Goal: Use online tool/utility: Utilize a website feature to perform a specific function

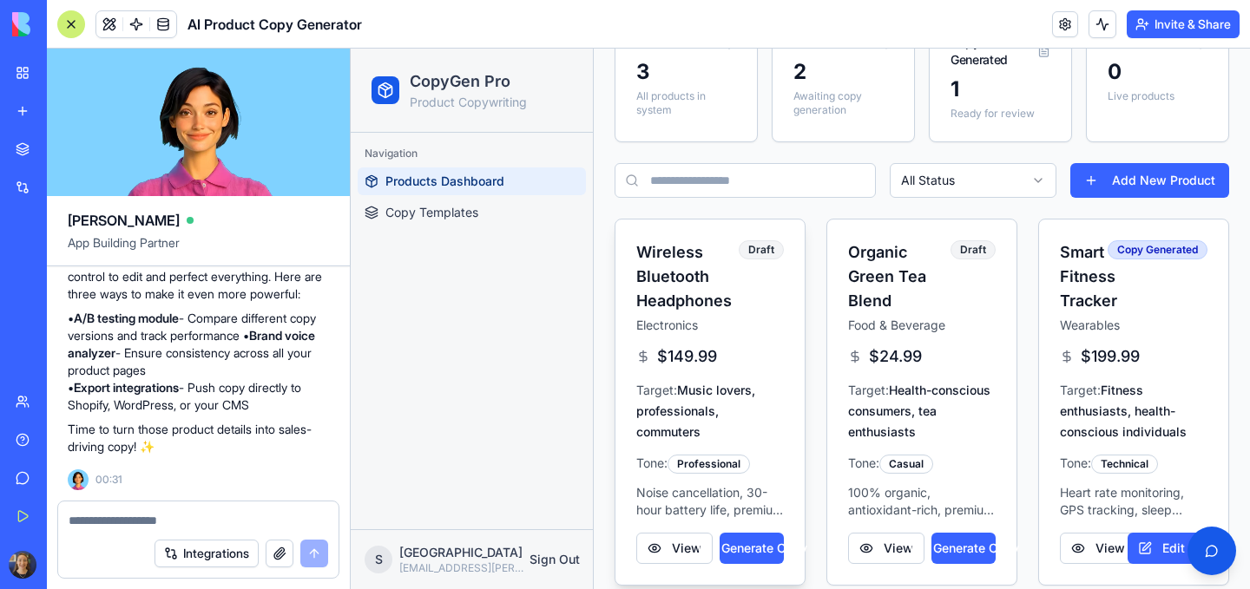
scroll to position [130, 0]
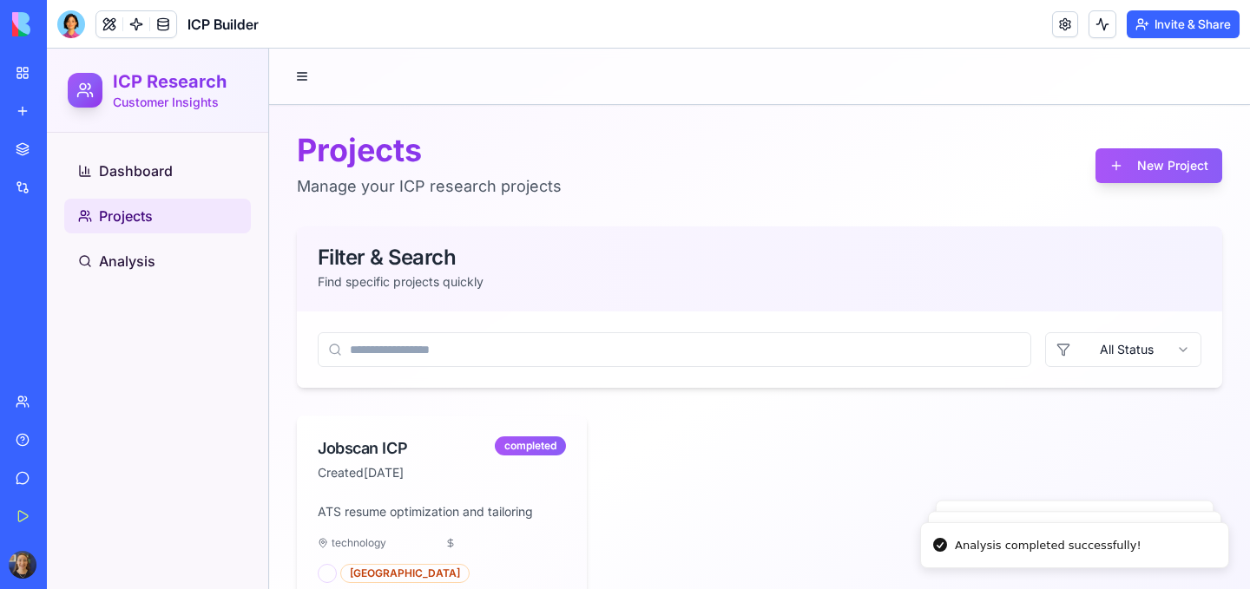
scroll to position [98, 0]
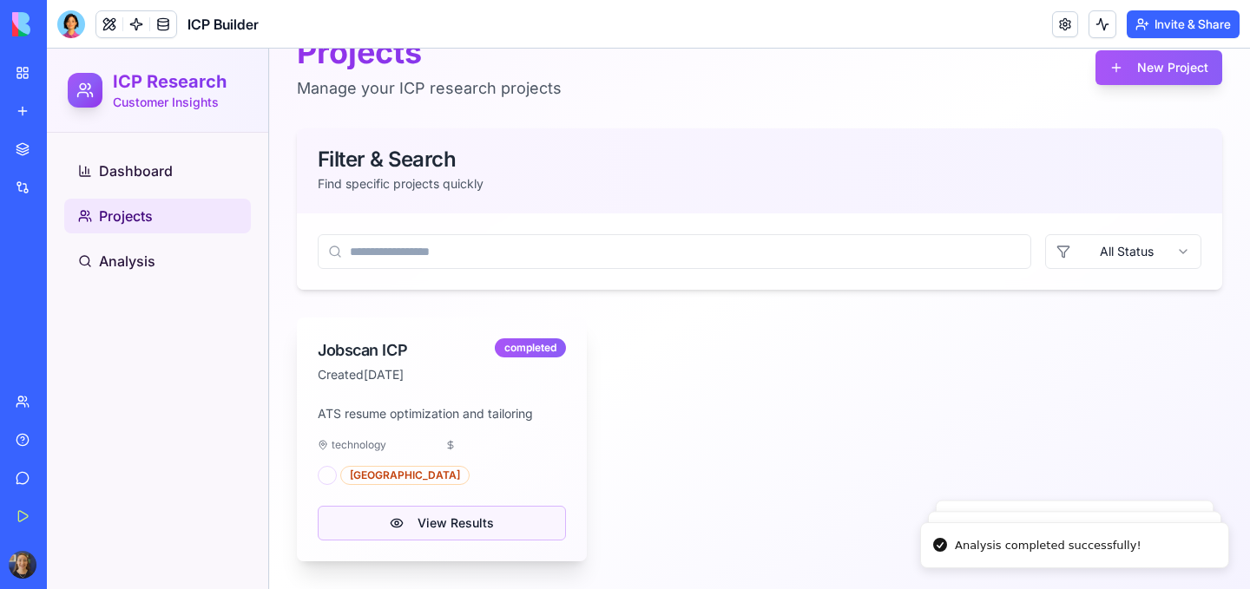
click at [409, 525] on button "View Results" at bounding box center [442, 523] width 248 height 35
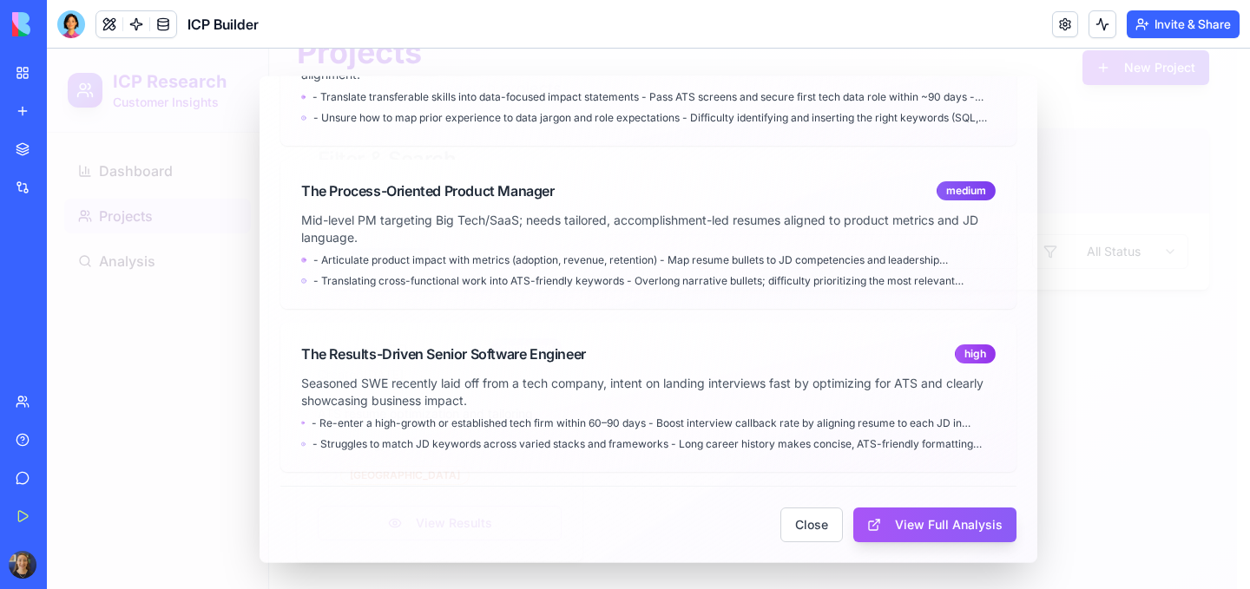
scroll to position [0, 0]
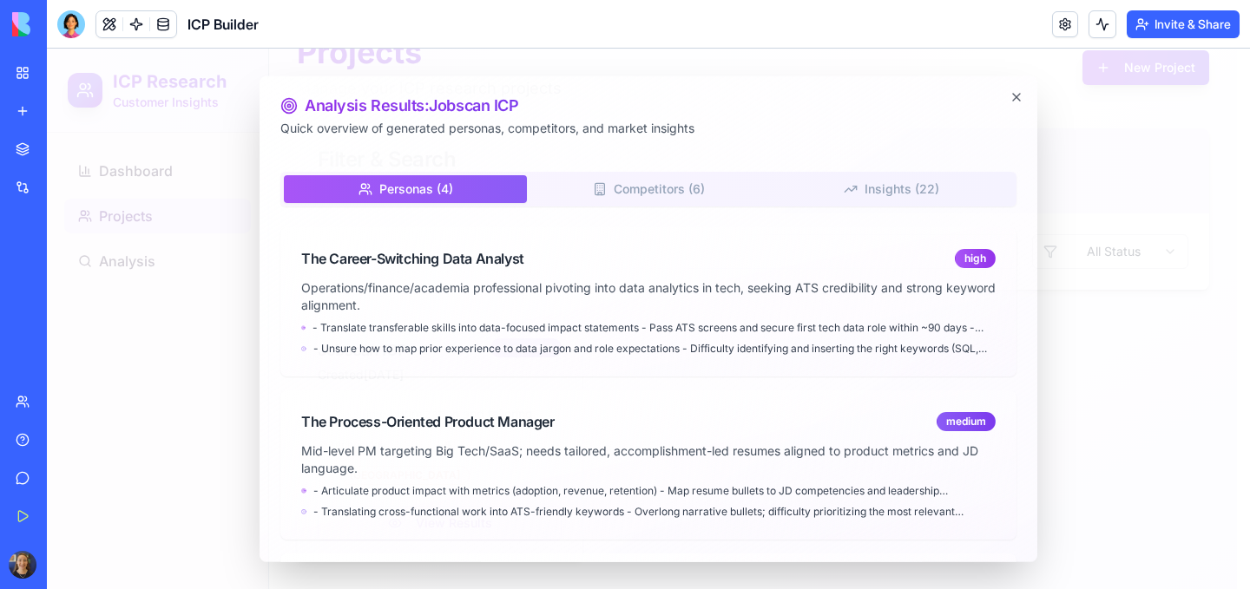
click at [697, 187] on button "Competitors ( 6 )" at bounding box center [648, 188] width 243 height 28
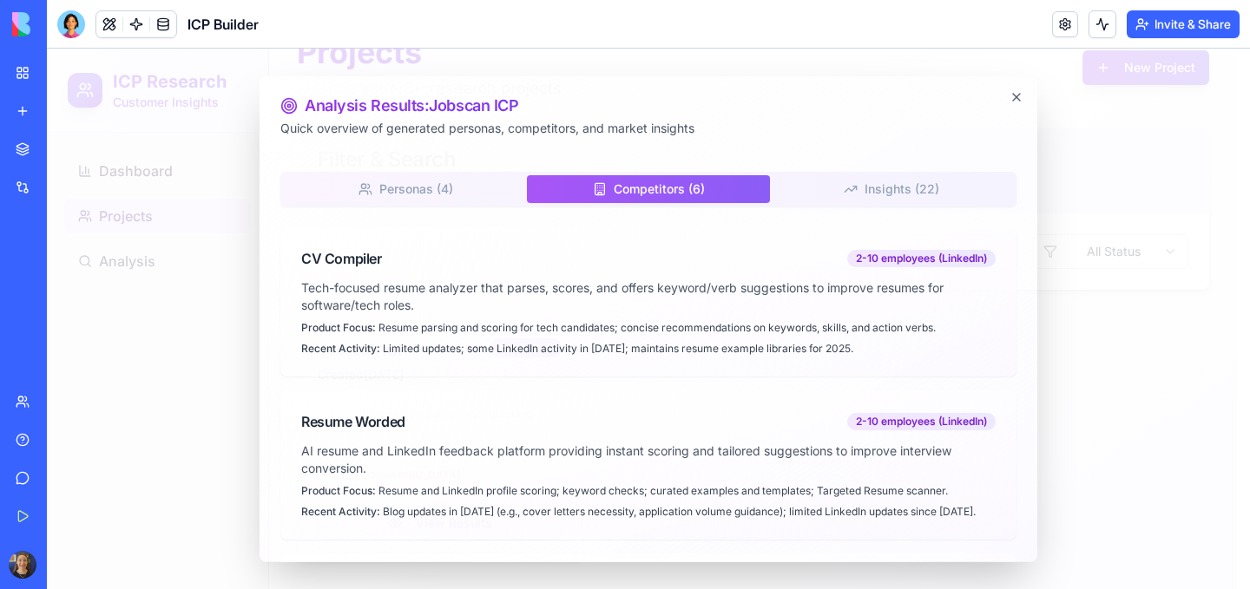
click at [890, 200] on button "Insights ( 22 )" at bounding box center [891, 188] width 243 height 28
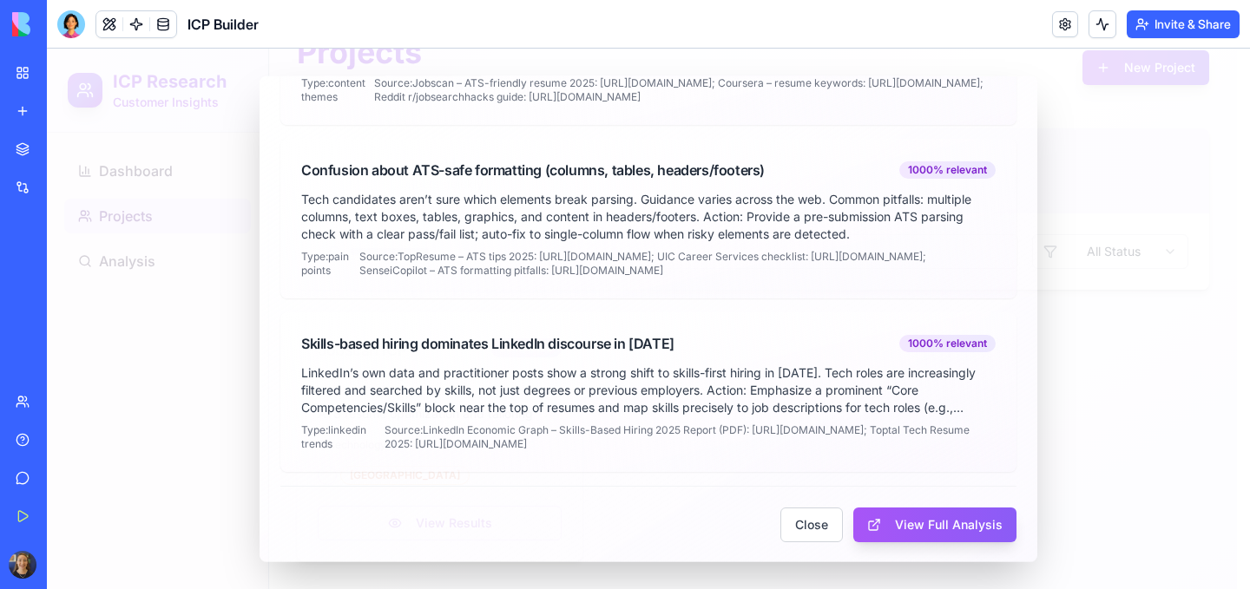
scroll to position [318, 0]
click at [903, 519] on button "View Full Analysis" at bounding box center [934, 524] width 163 height 35
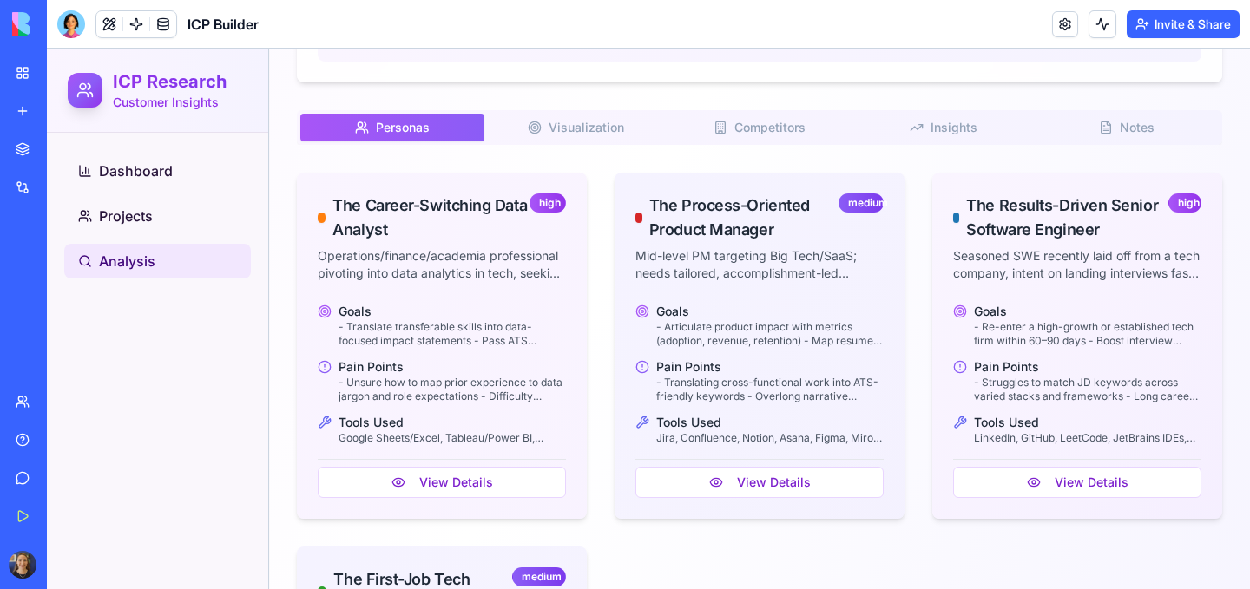
scroll to position [1015, 0]
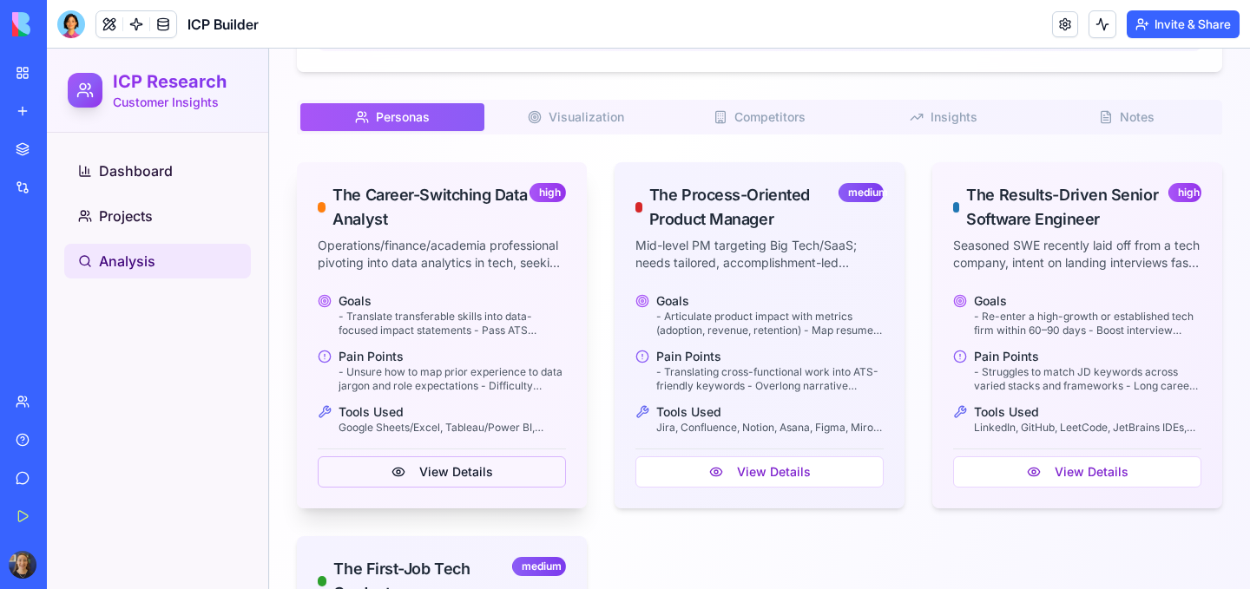
click at [457, 479] on button "View Details" at bounding box center [442, 471] width 248 height 31
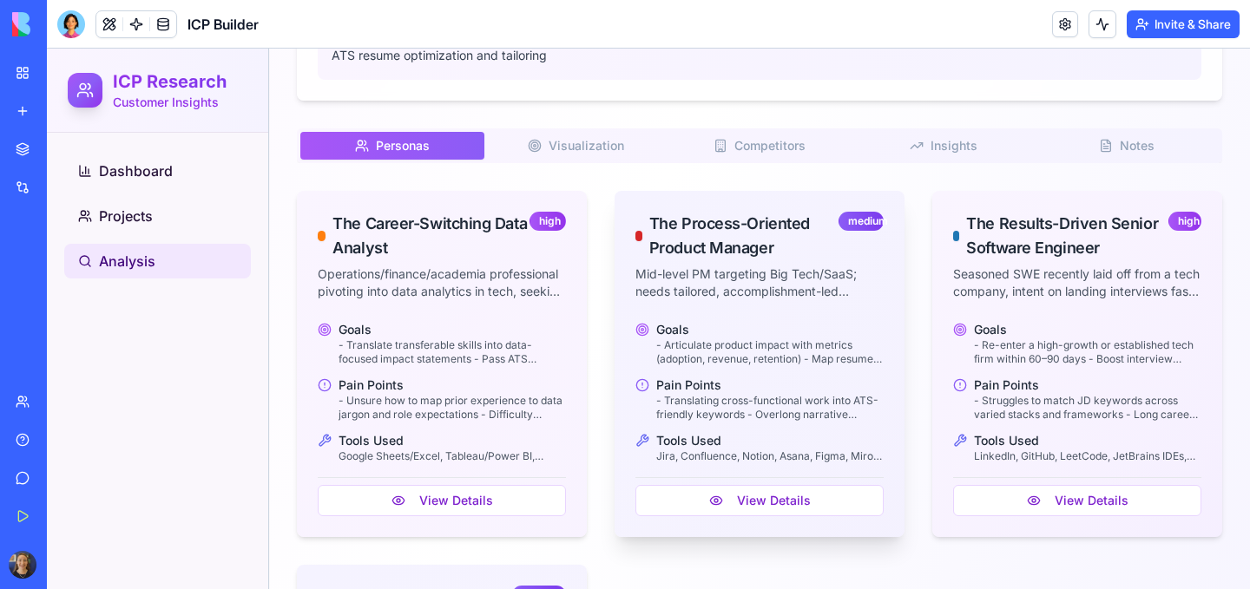
scroll to position [973, 0]
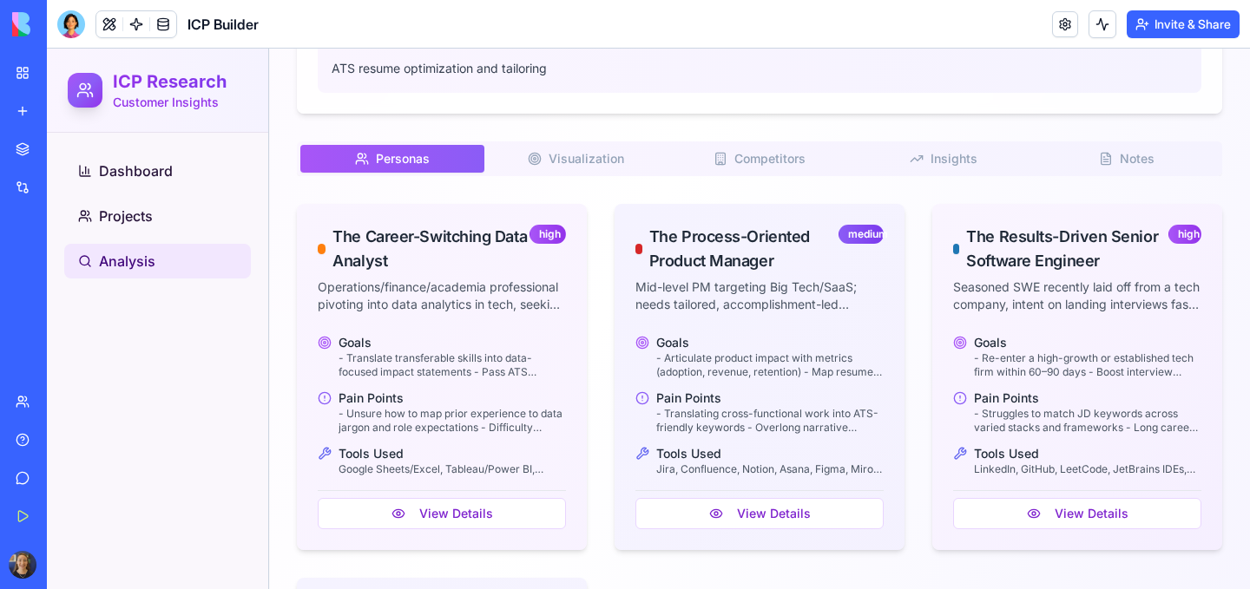
click at [588, 155] on span "Visualization" at bounding box center [586, 158] width 76 height 17
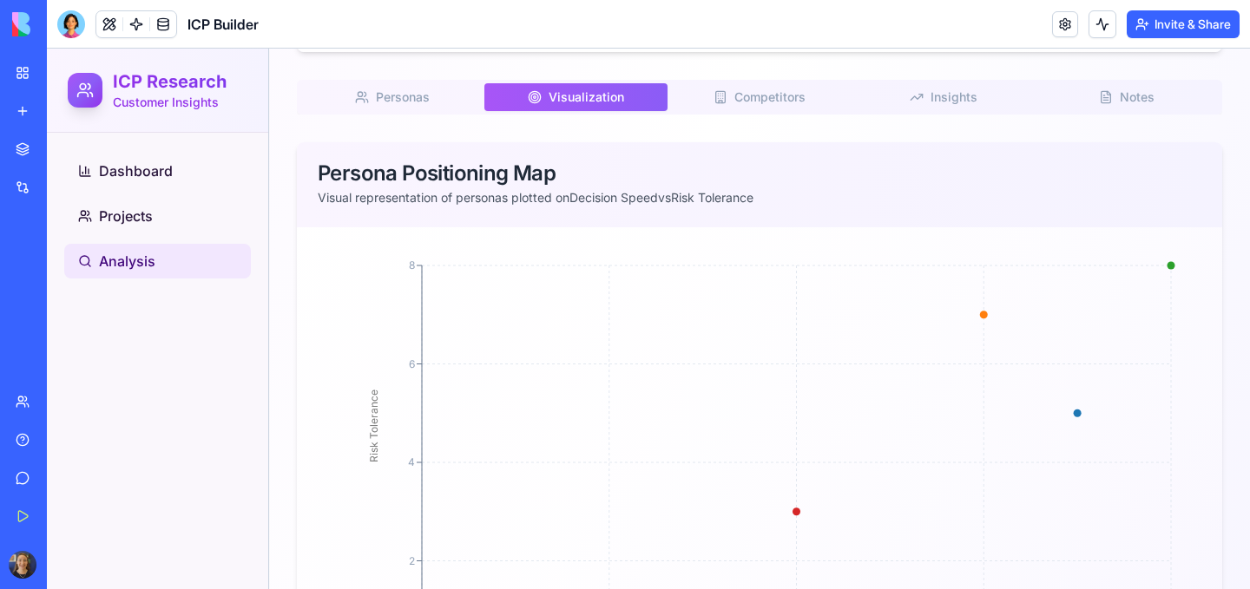
scroll to position [1014, 0]
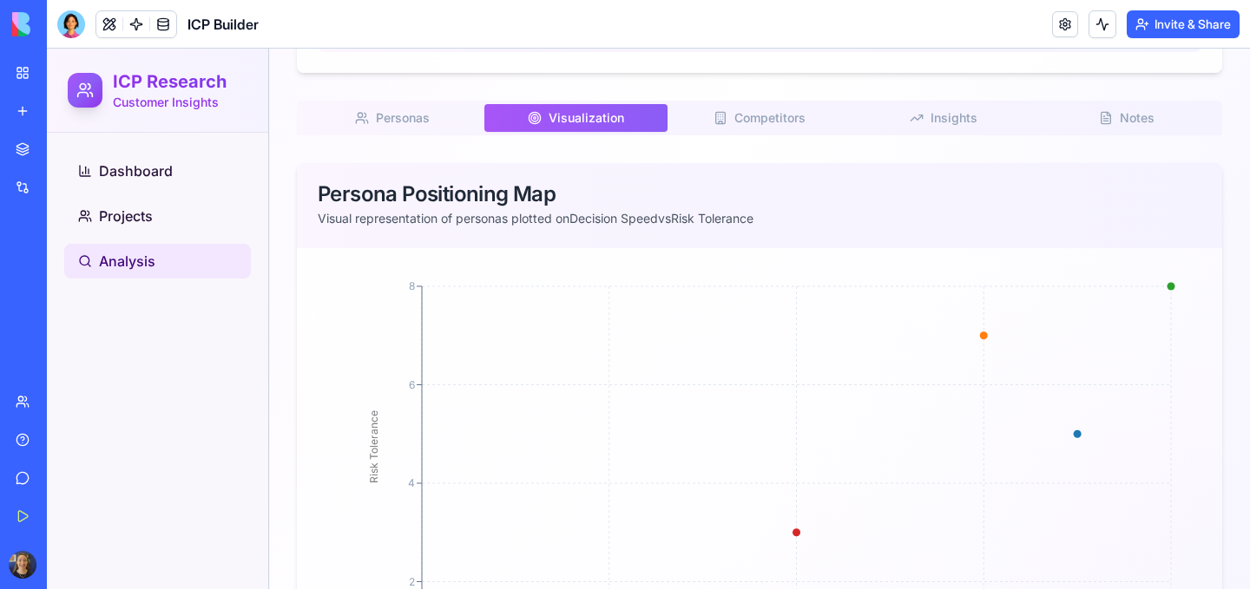
click at [773, 115] on span "Competitors" at bounding box center [769, 117] width 71 height 17
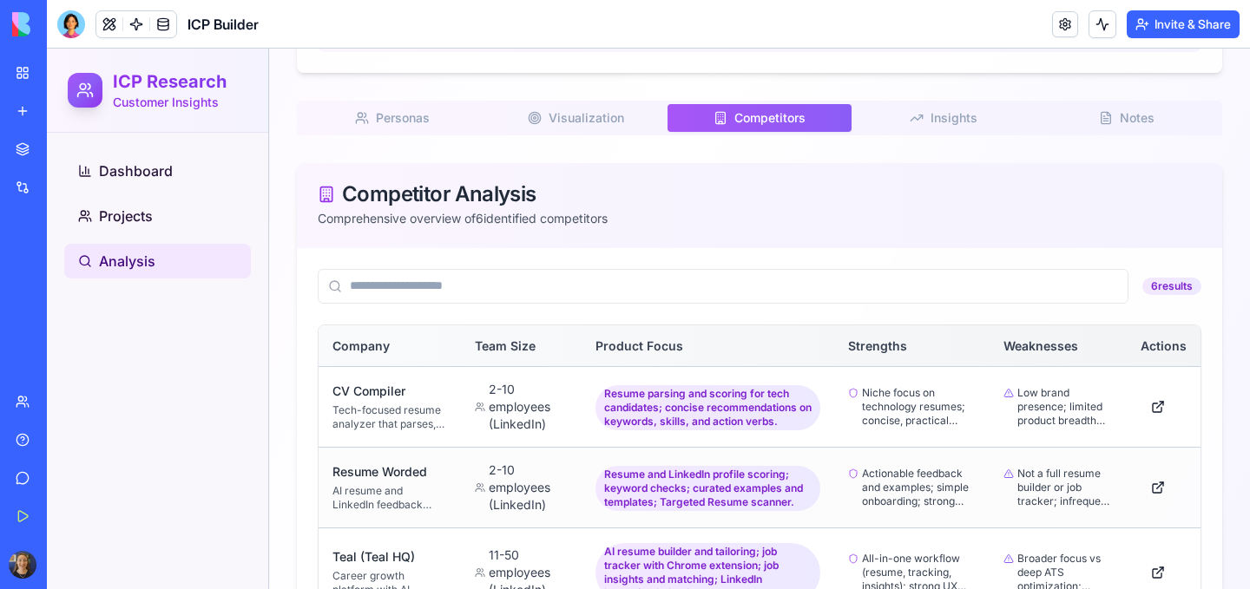
click at [943, 118] on span "Insights" at bounding box center [953, 117] width 47 height 17
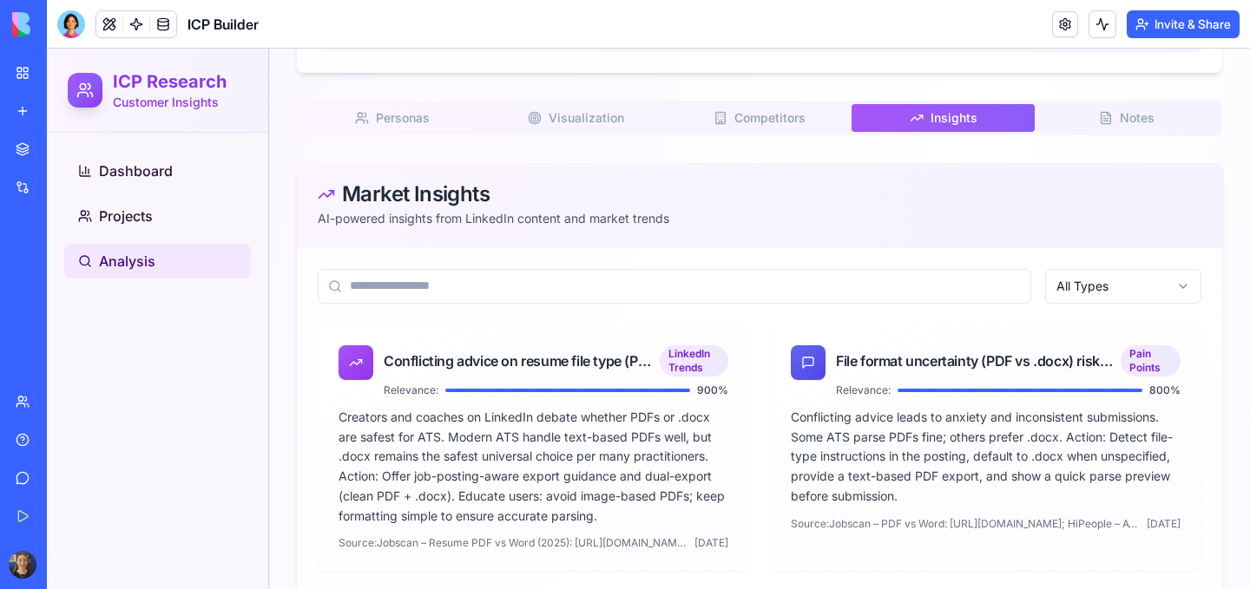
click at [1107, 115] on button "Notes N" at bounding box center [1126, 118] width 184 height 28
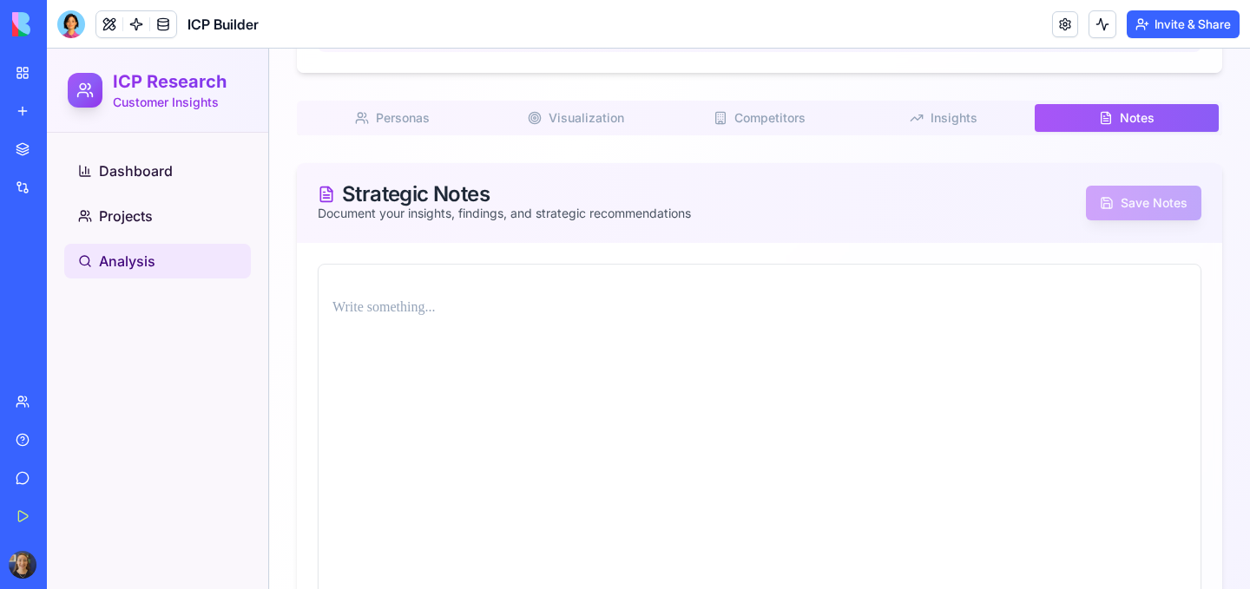
click at [369, 121] on button "Personas P" at bounding box center [392, 118] width 184 height 28
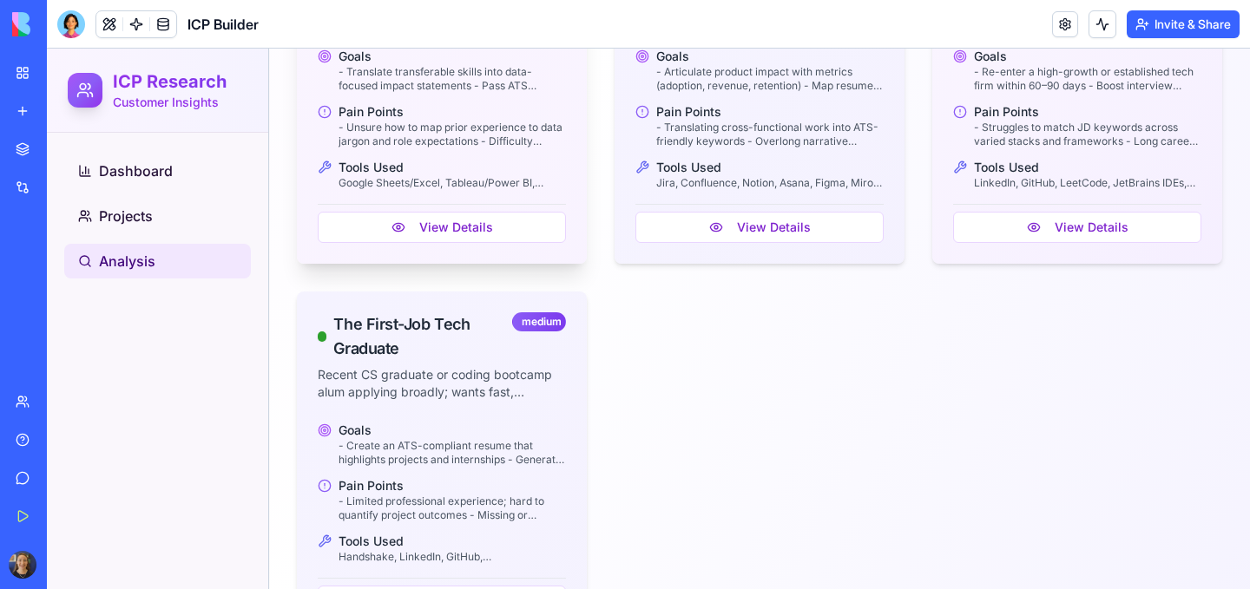
scroll to position [1336, 0]
